Goal: Transaction & Acquisition: Book appointment/travel/reservation

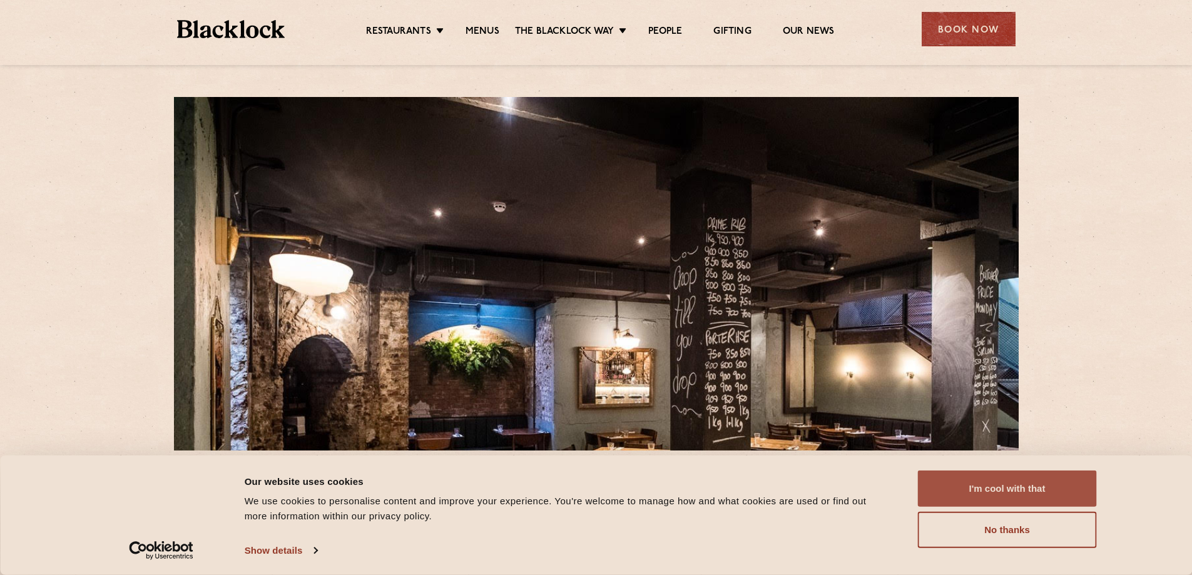
click at [980, 484] on button "I'm cool with that" at bounding box center [1007, 488] width 179 height 36
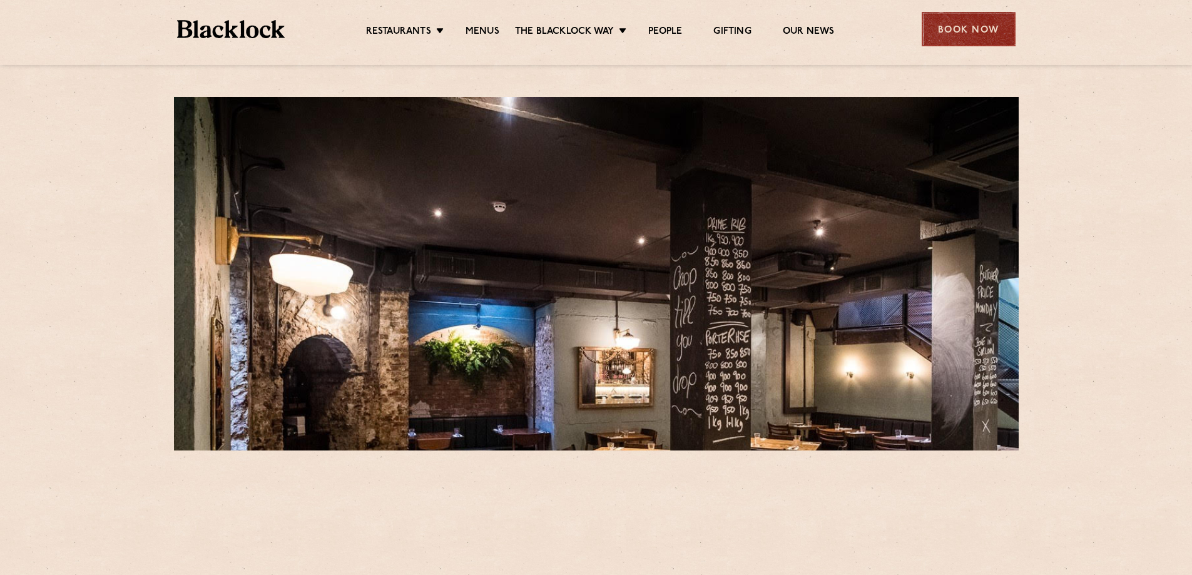
click at [982, 37] on div "Book Now" at bounding box center [968, 29] width 94 height 34
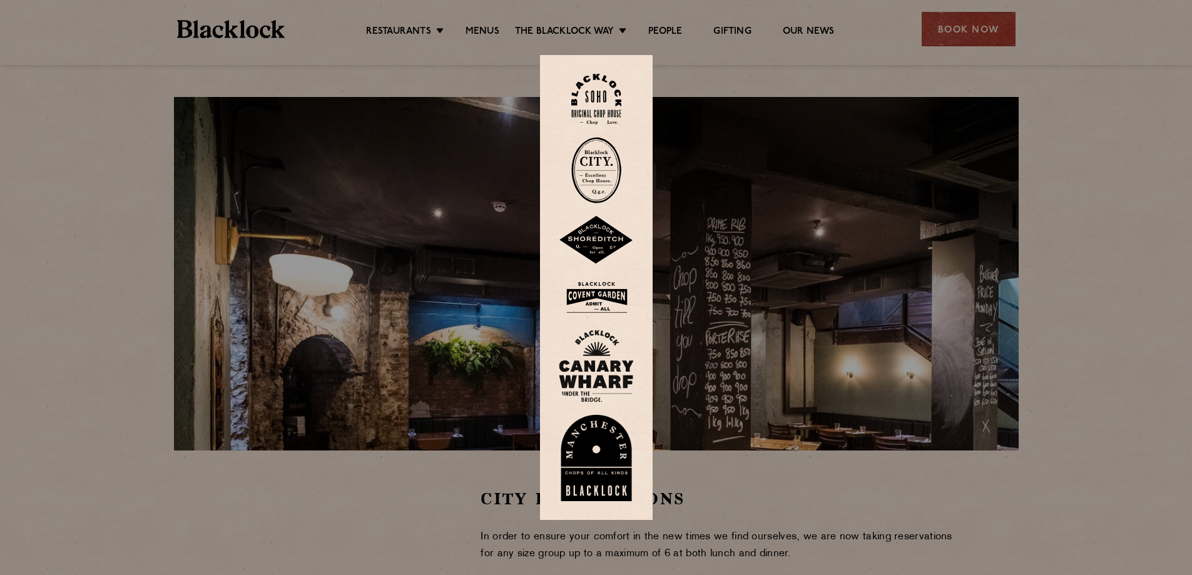
click at [597, 190] on img at bounding box center [596, 170] width 50 height 66
